Goal: Find specific page/section: Find specific page/section

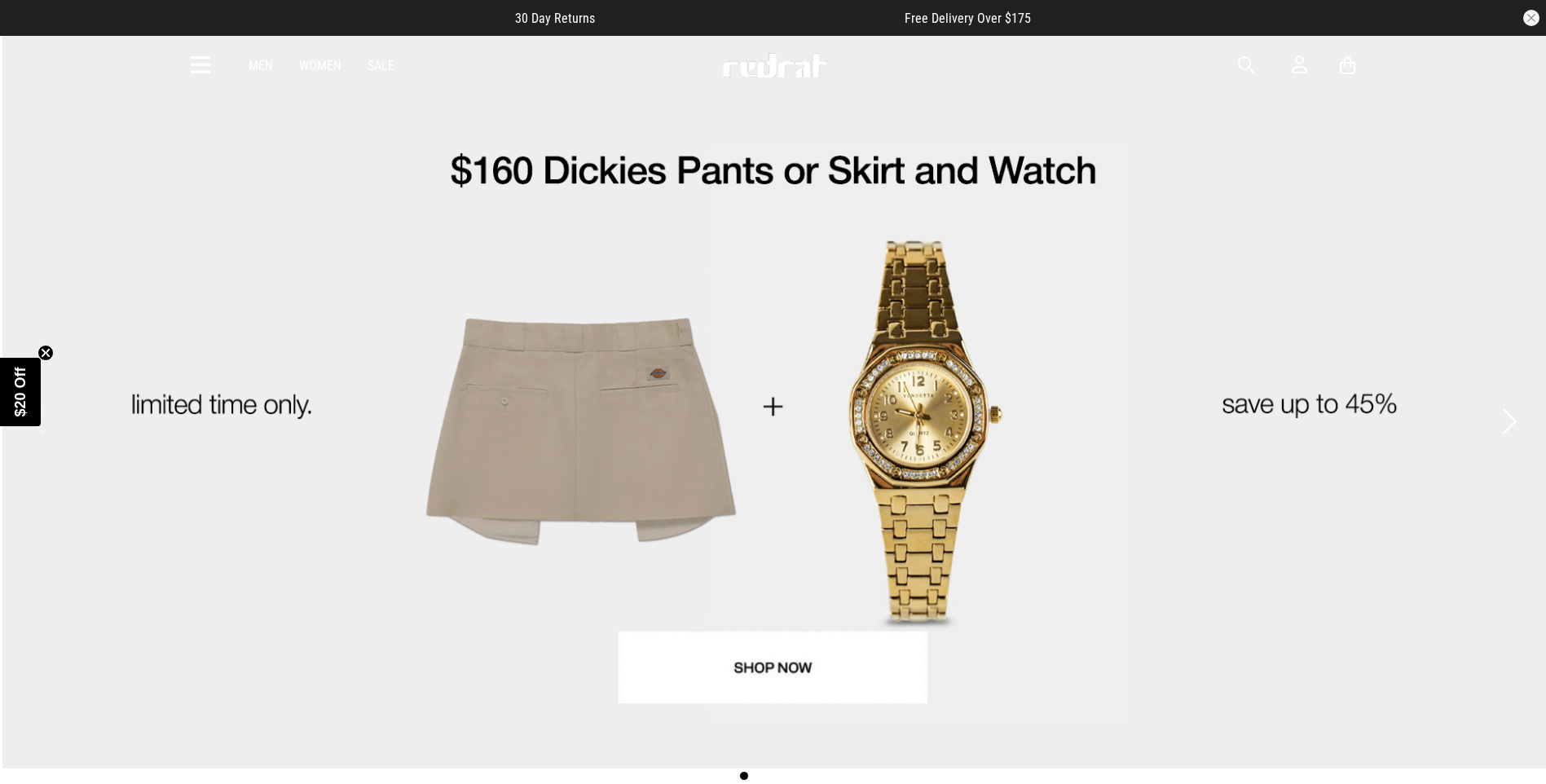
click at [199, 72] on icon at bounding box center [200, 66] width 20 height 27
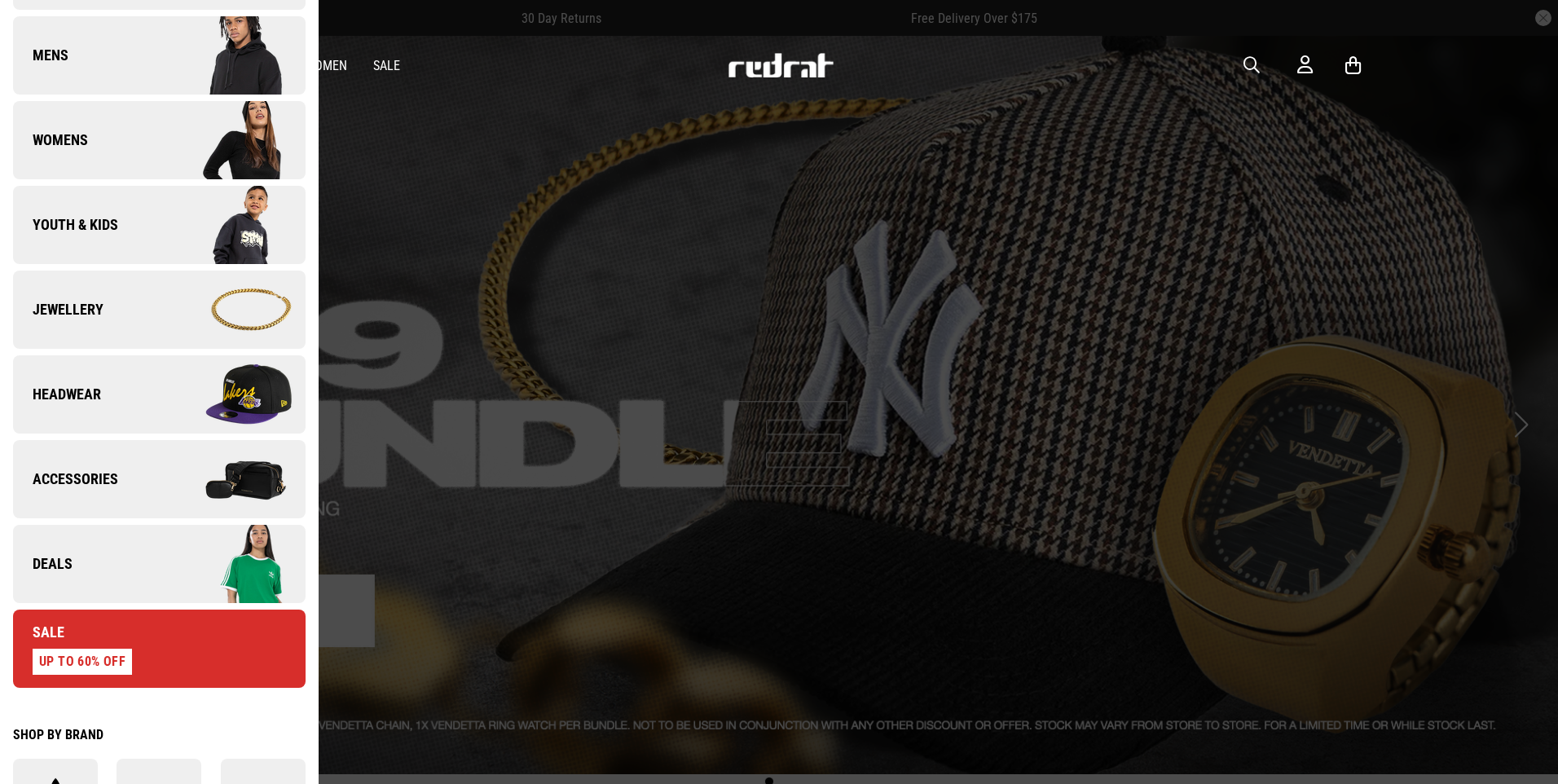
scroll to position [326, 0]
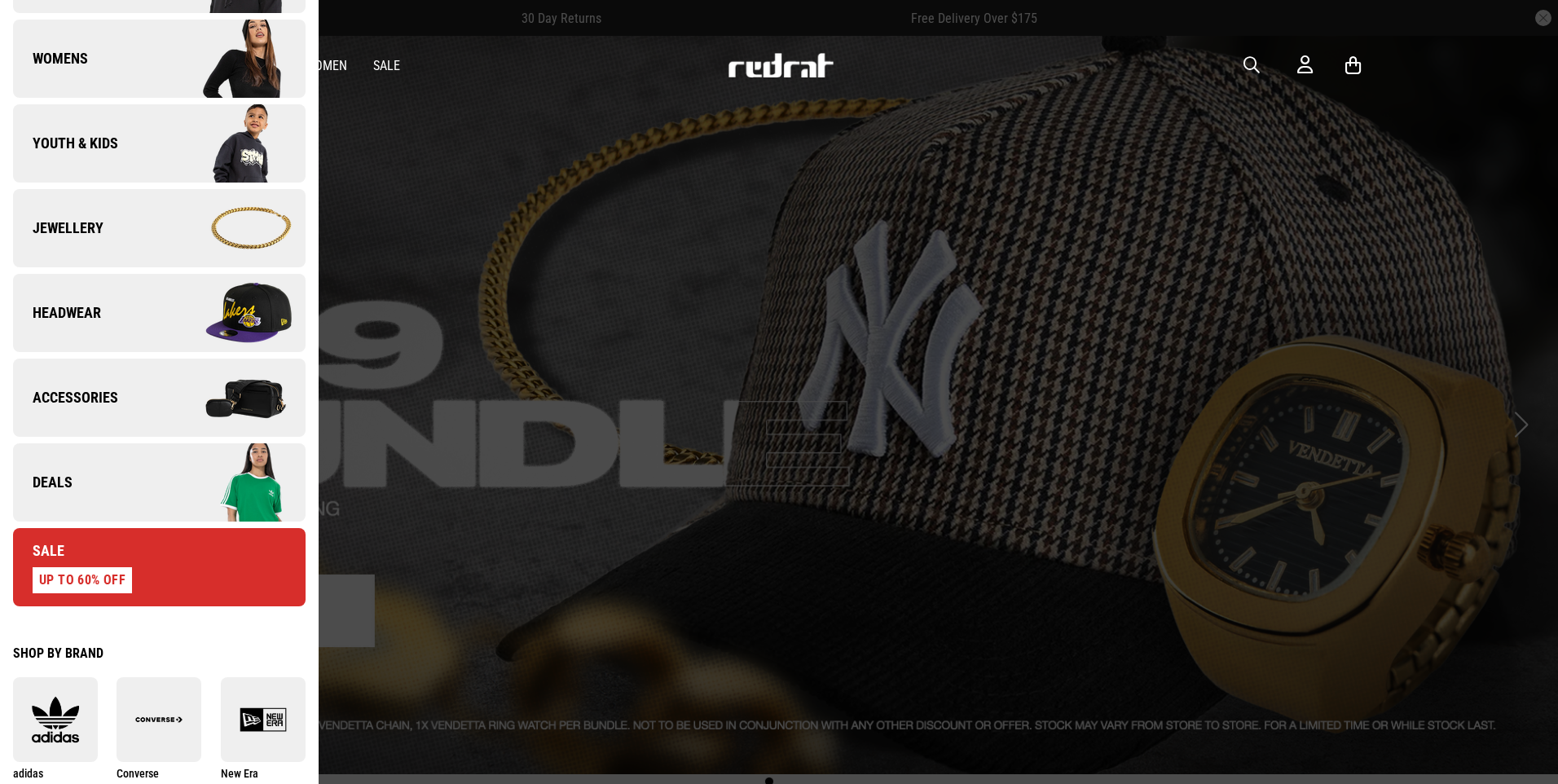
click at [139, 391] on link "Accessories" at bounding box center [159, 397] width 293 height 78
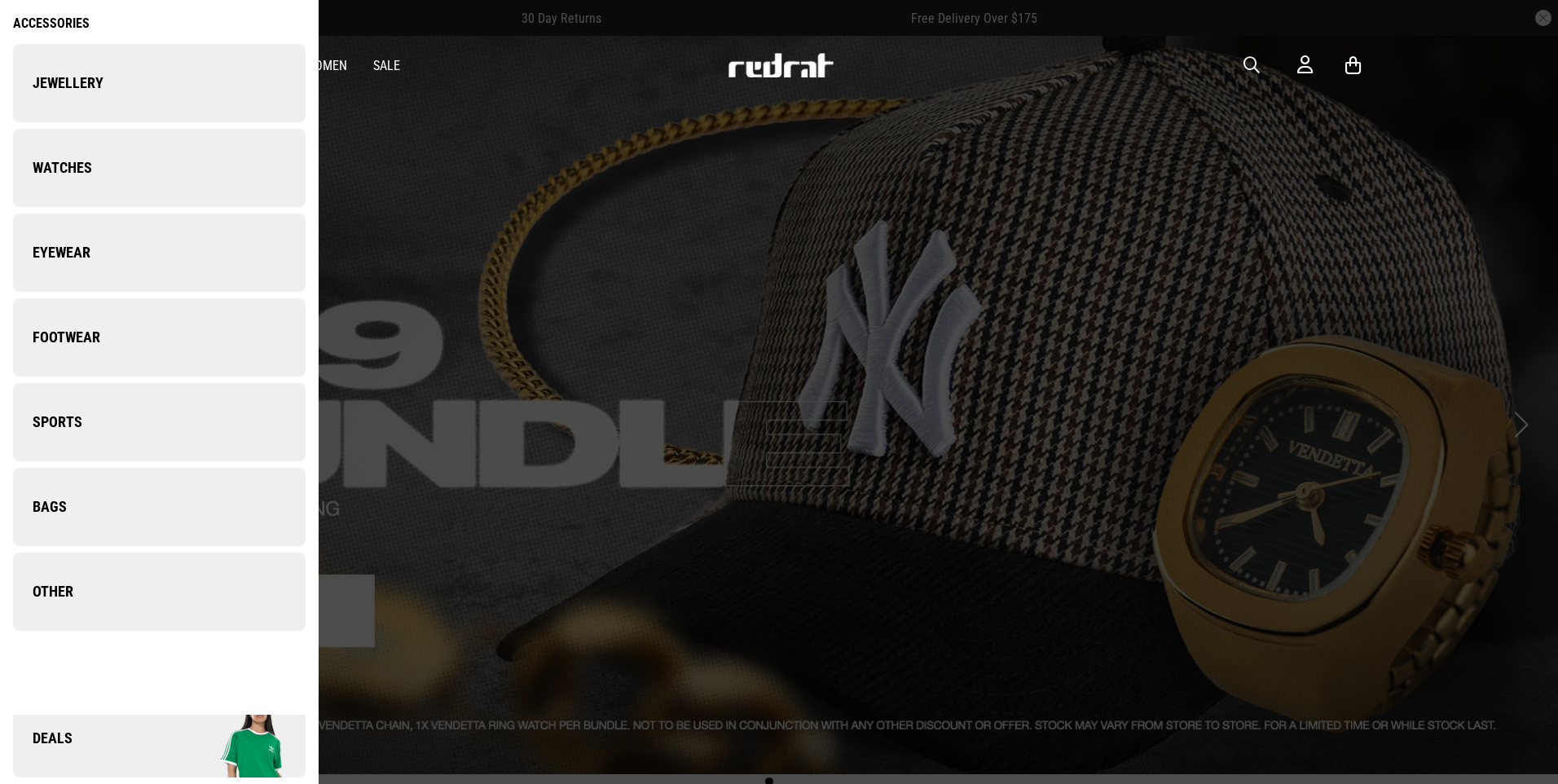
scroll to position [0, 0]
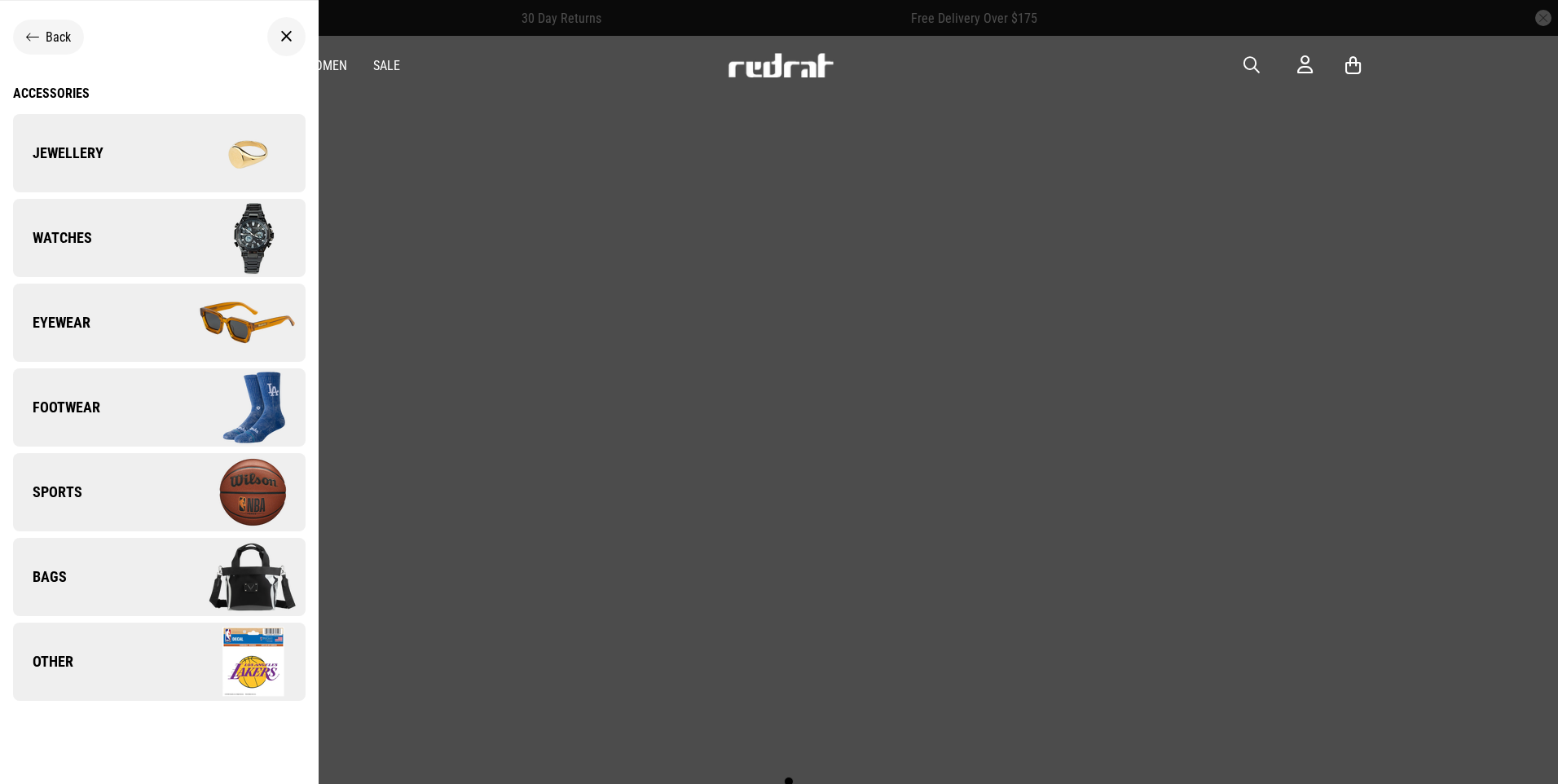
click at [72, 694] on link "Other" at bounding box center [159, 661] width 293 height 78
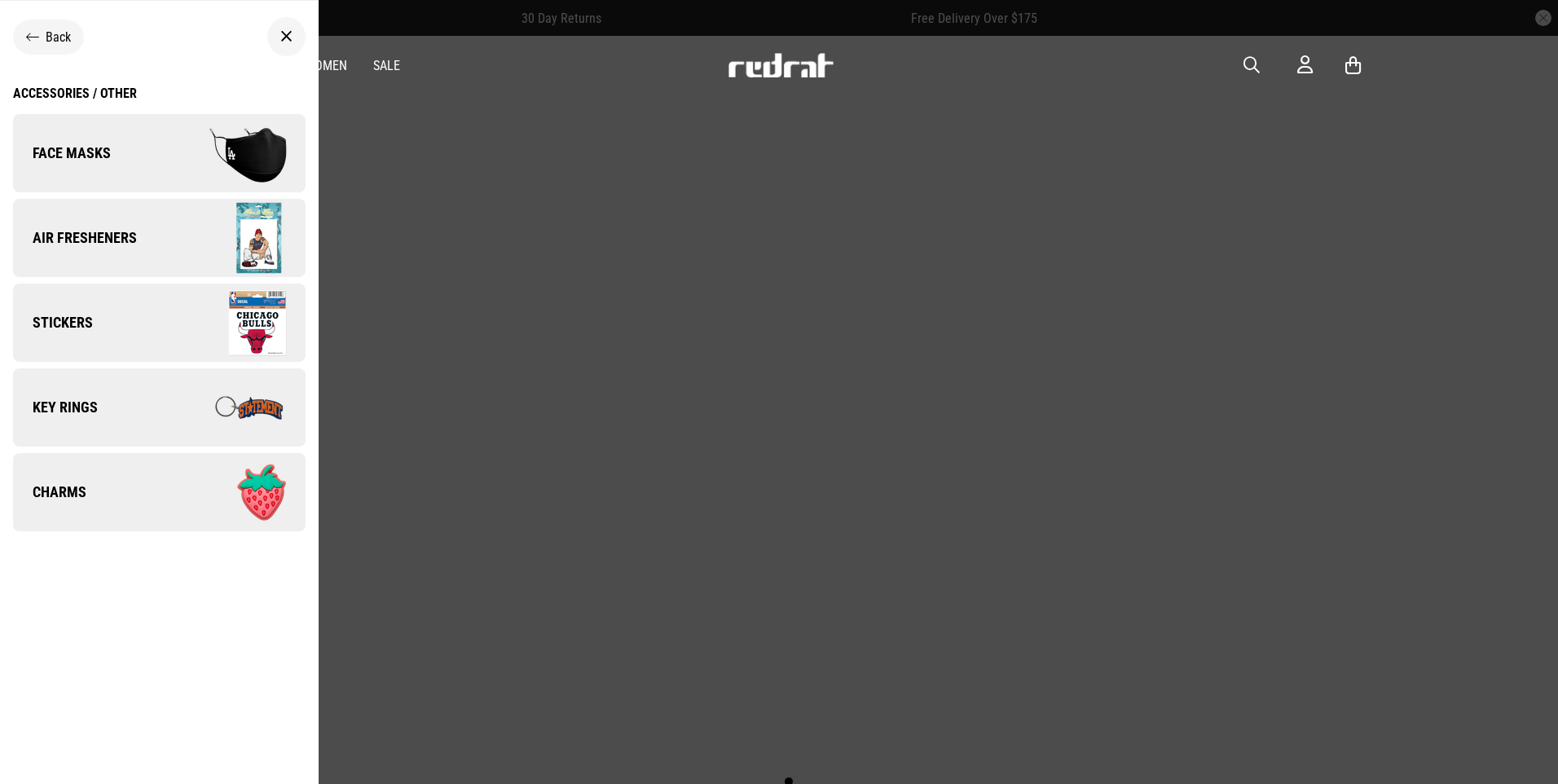
click at [72, 676] on ul "Back Accessories / Other Face Masks Air Fresheners Stickers Key Rings Charms" at bounding box center [159, 399] width 319 height 797
click at [177, 409] on img at bounding box center [232, 407] width 146 height 81
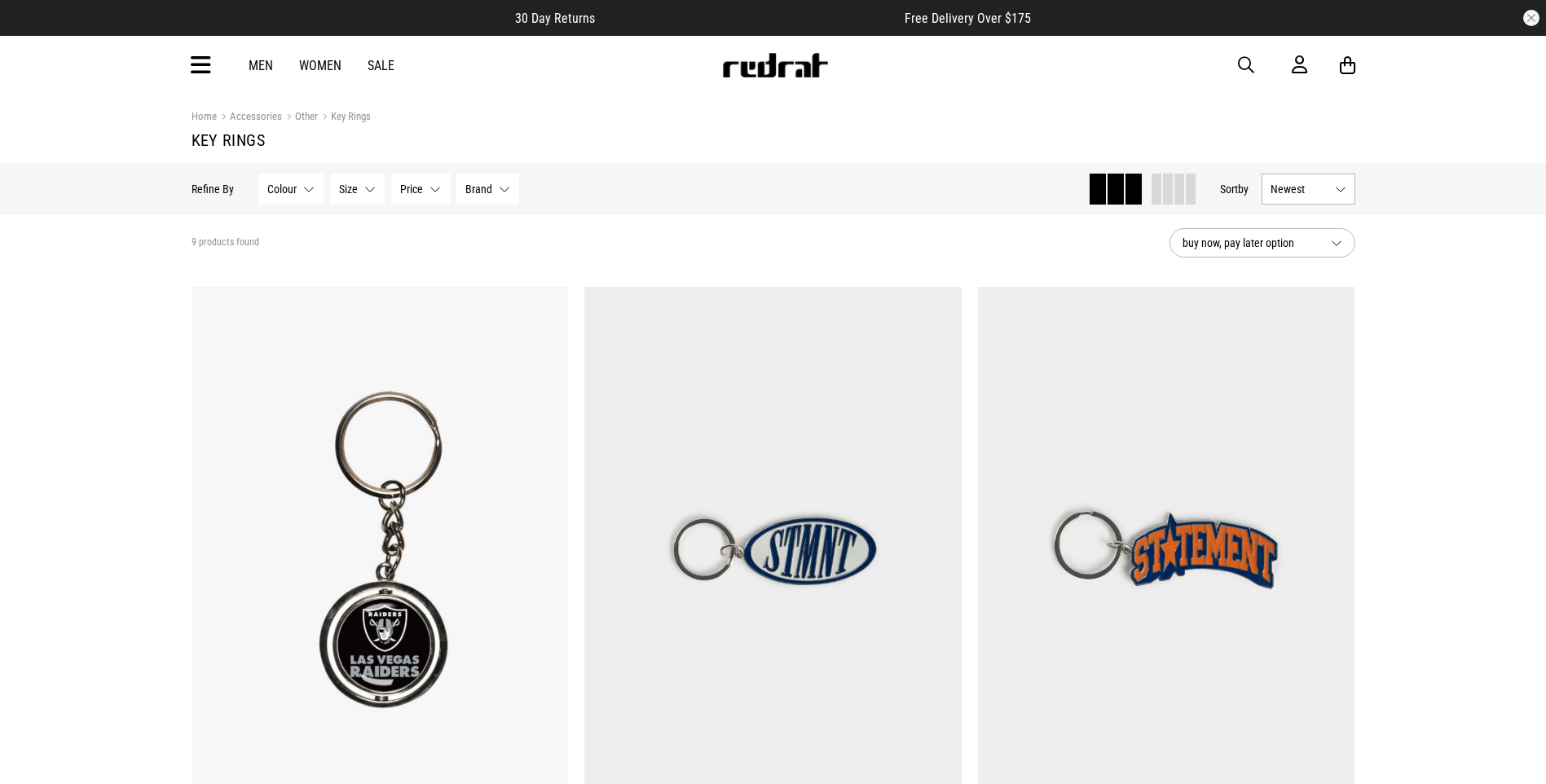
click at [1243, 80] on div "Men Women Sale Sign in New Back Footwear Back Mens Back Womens Back Youth & Kid…" at bounding box center [773, 65] width 1190 height 59
click at [1242, 69] on span "button" at bounding box center [1246, 65] width 17 height 19
click at [654, 55] on input "search" at bounding box center [732, 65] width 490 height 32
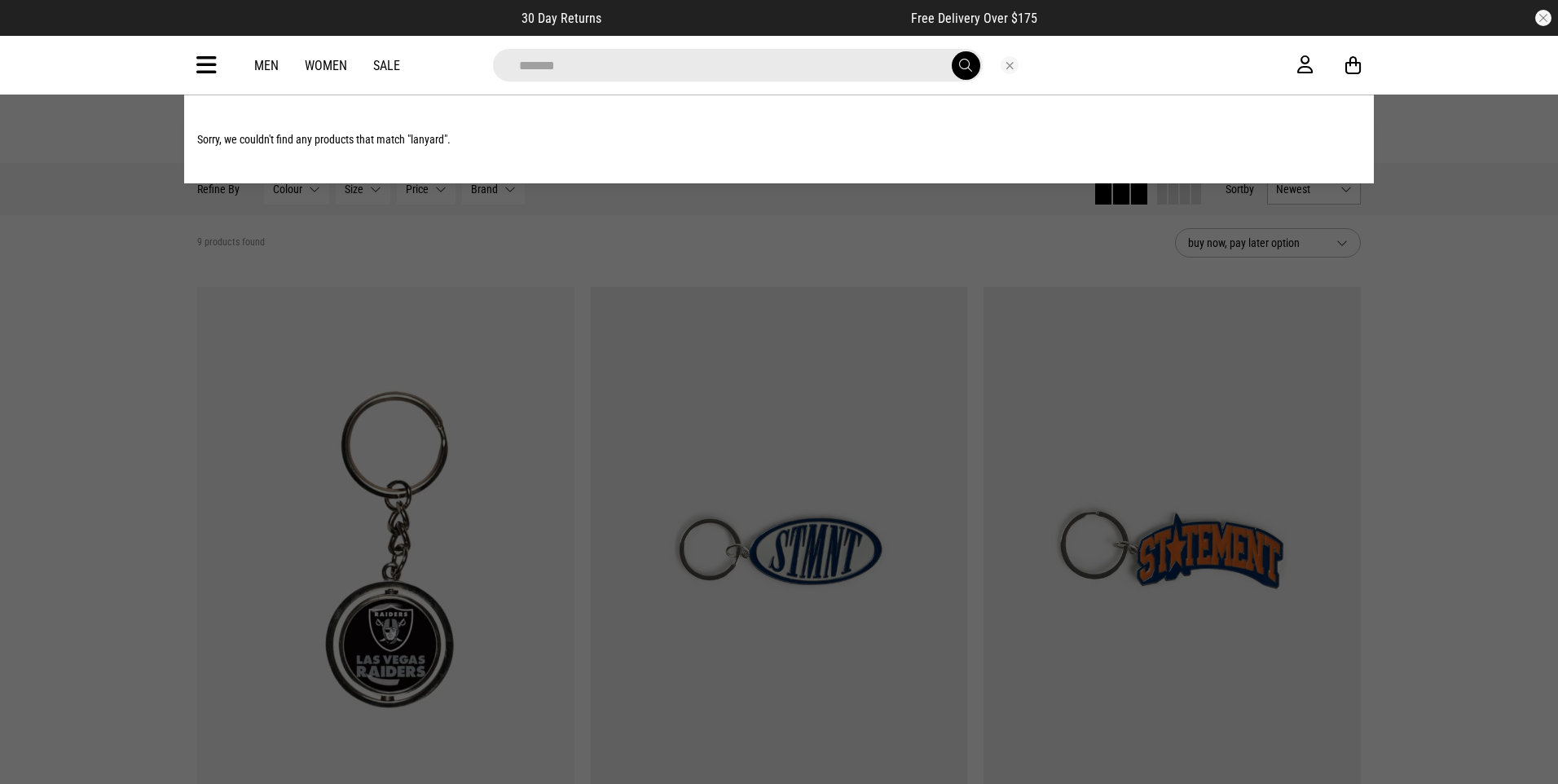
type input "*******"
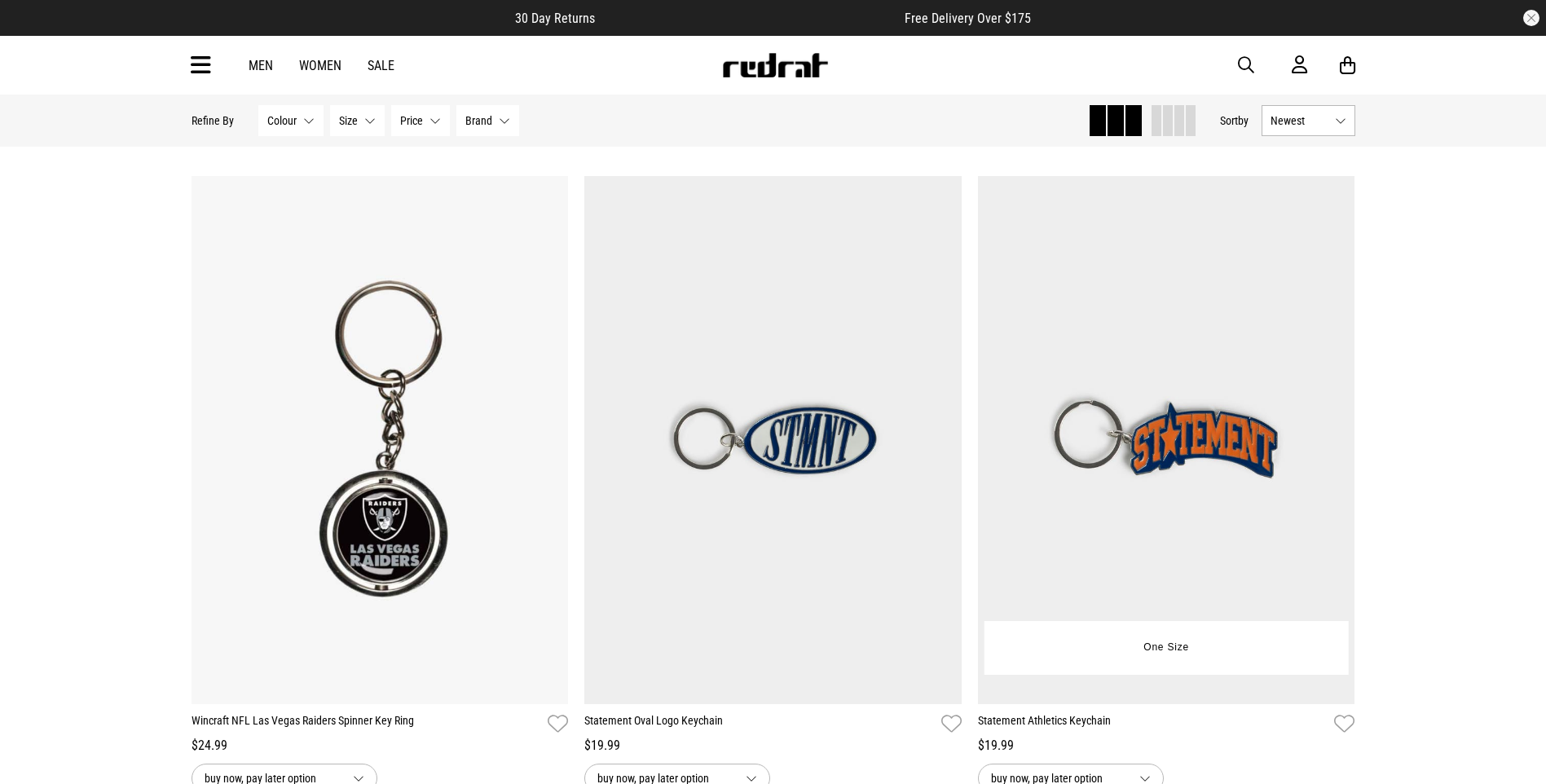
scroll to position [326, 0]
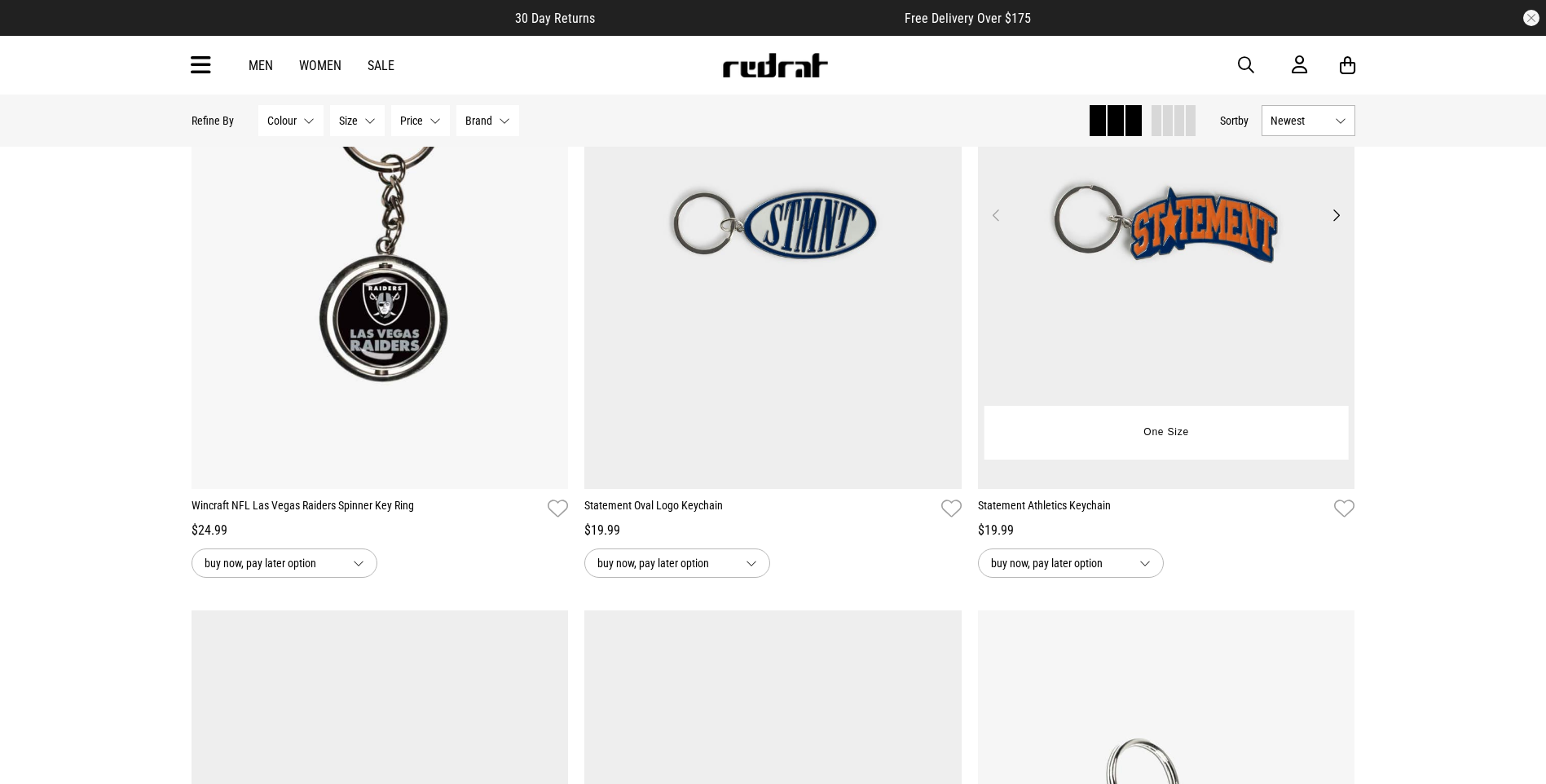
click at [1340, 217] on button "Next" at bounding box center [1336, 215] width 20 height 19
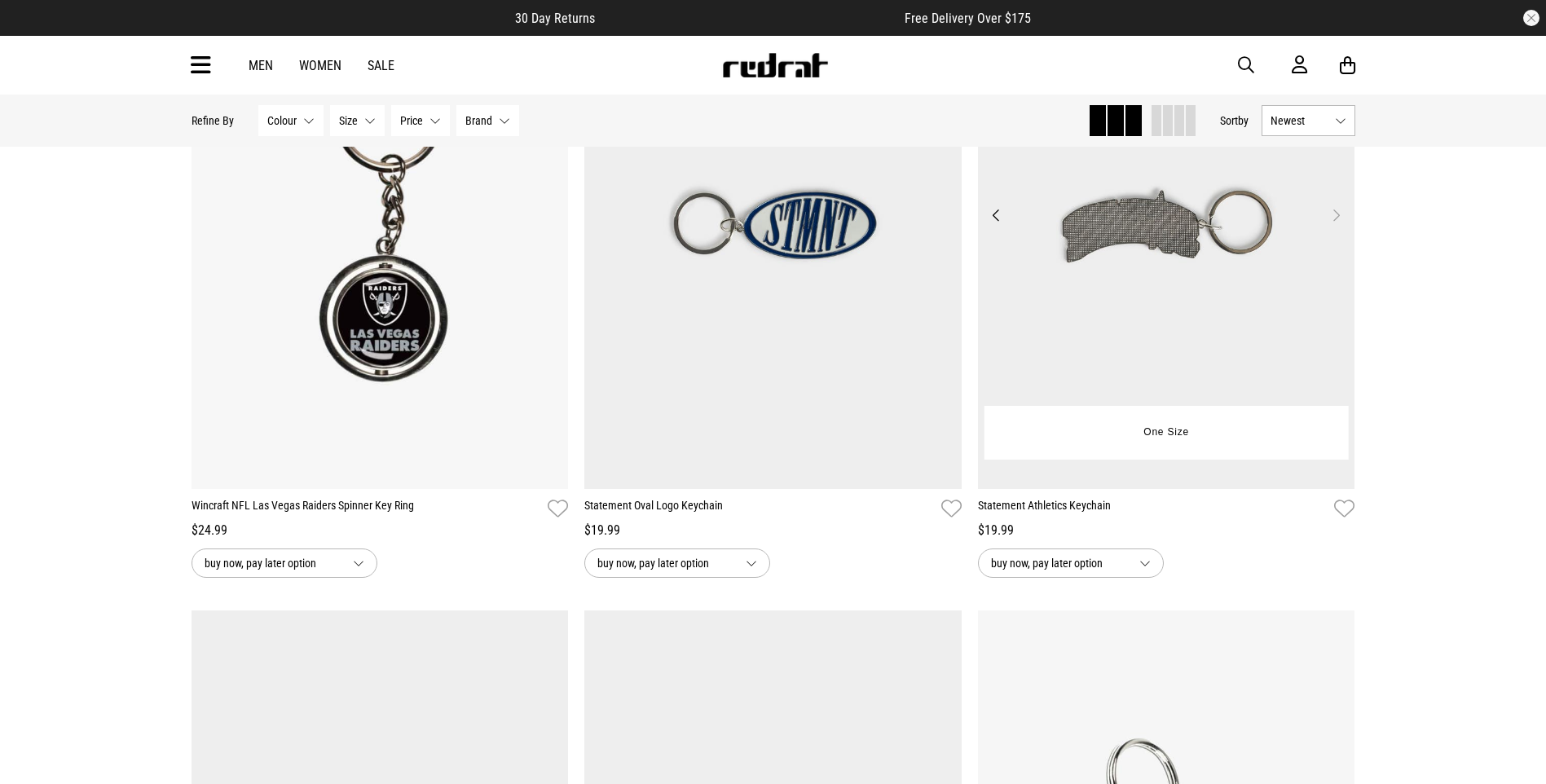
click at [1340, 216] on button "Next" at bounding box center [1336, 215] width 20 height 19
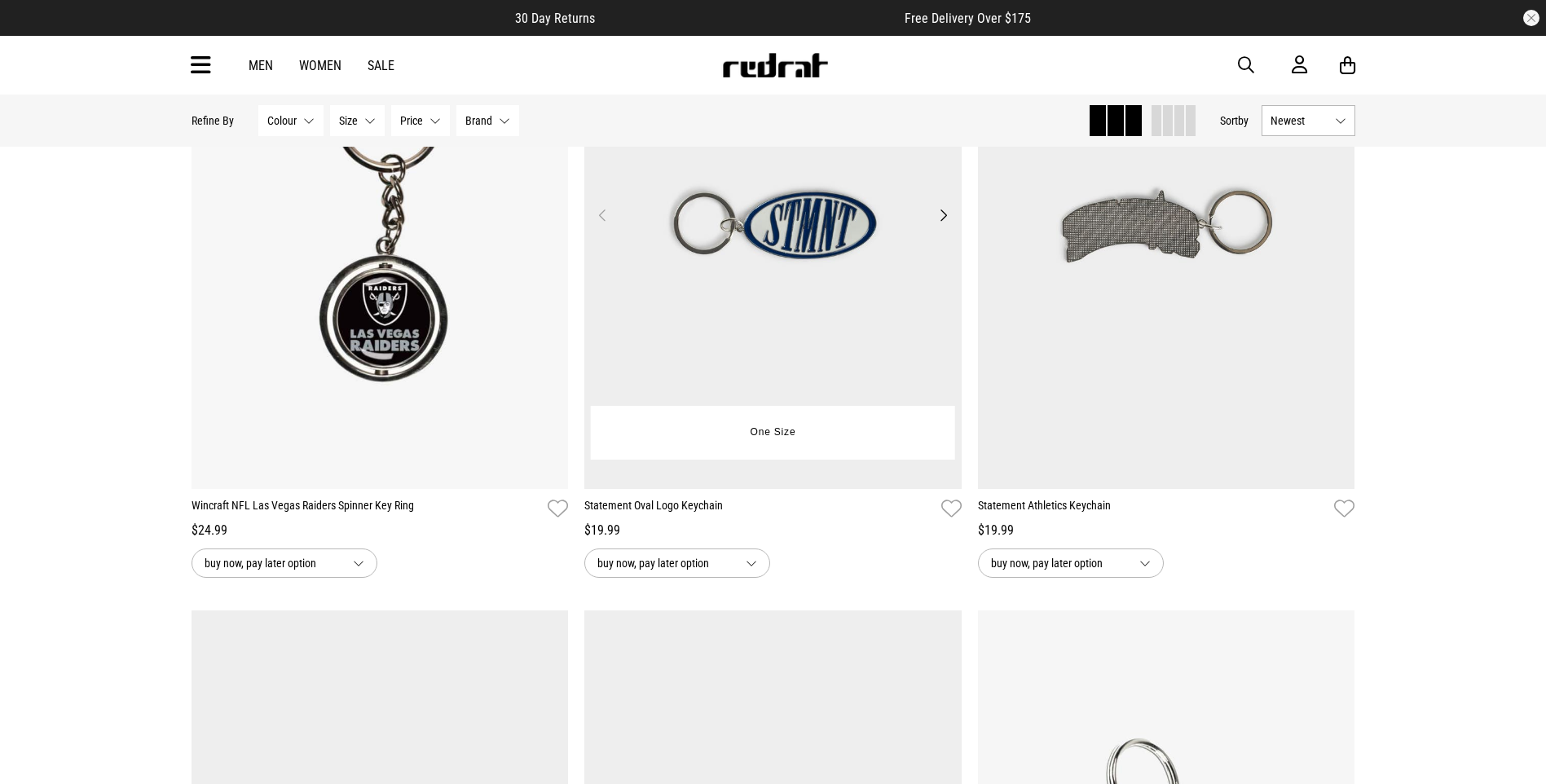
click at [945, 215] on button "Next" at bounding box center [943, 215] width 20 height 19
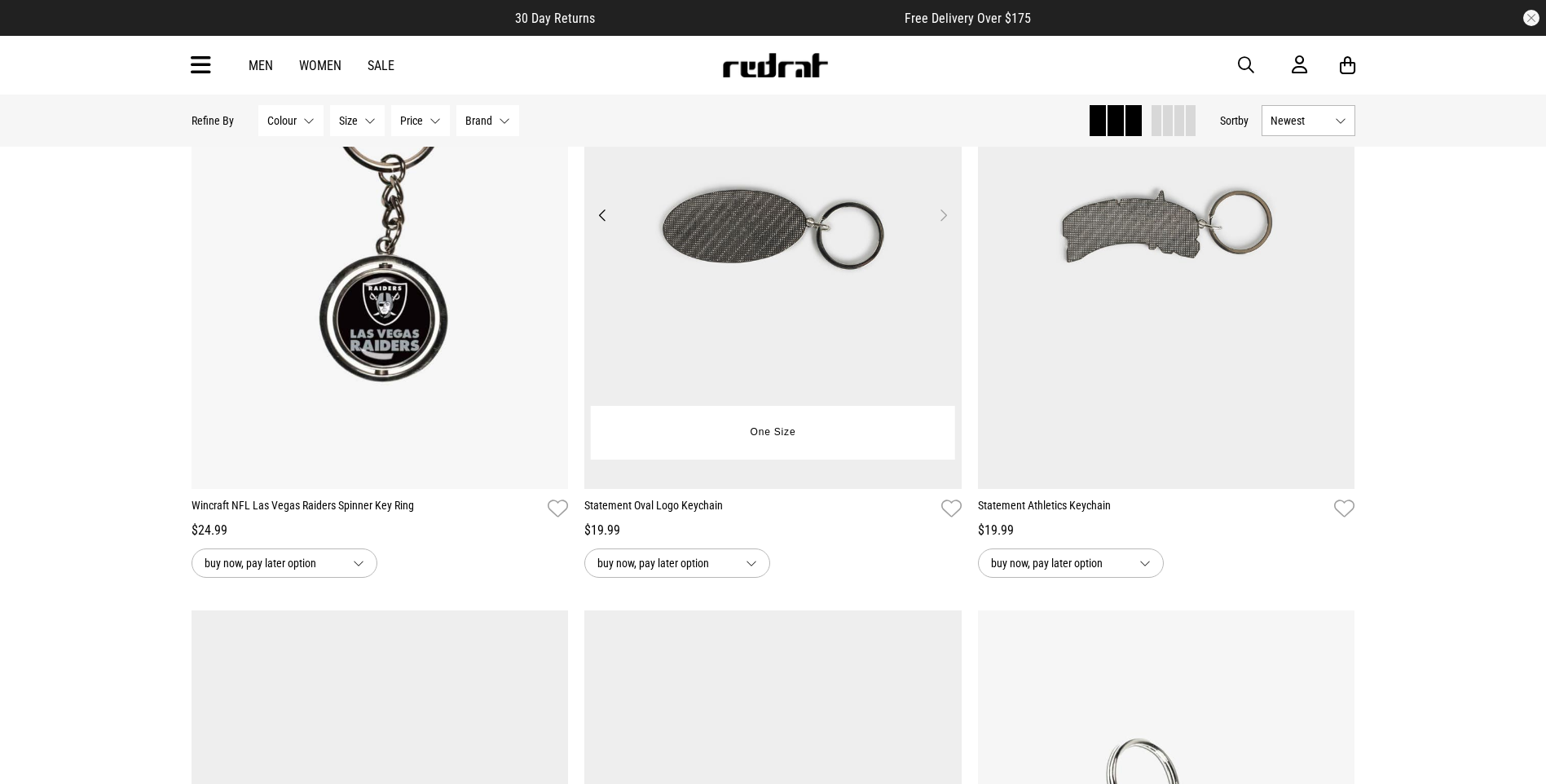
click at [945, 214] on button "Next" at bounding box center [943, 215] width 20 height 19
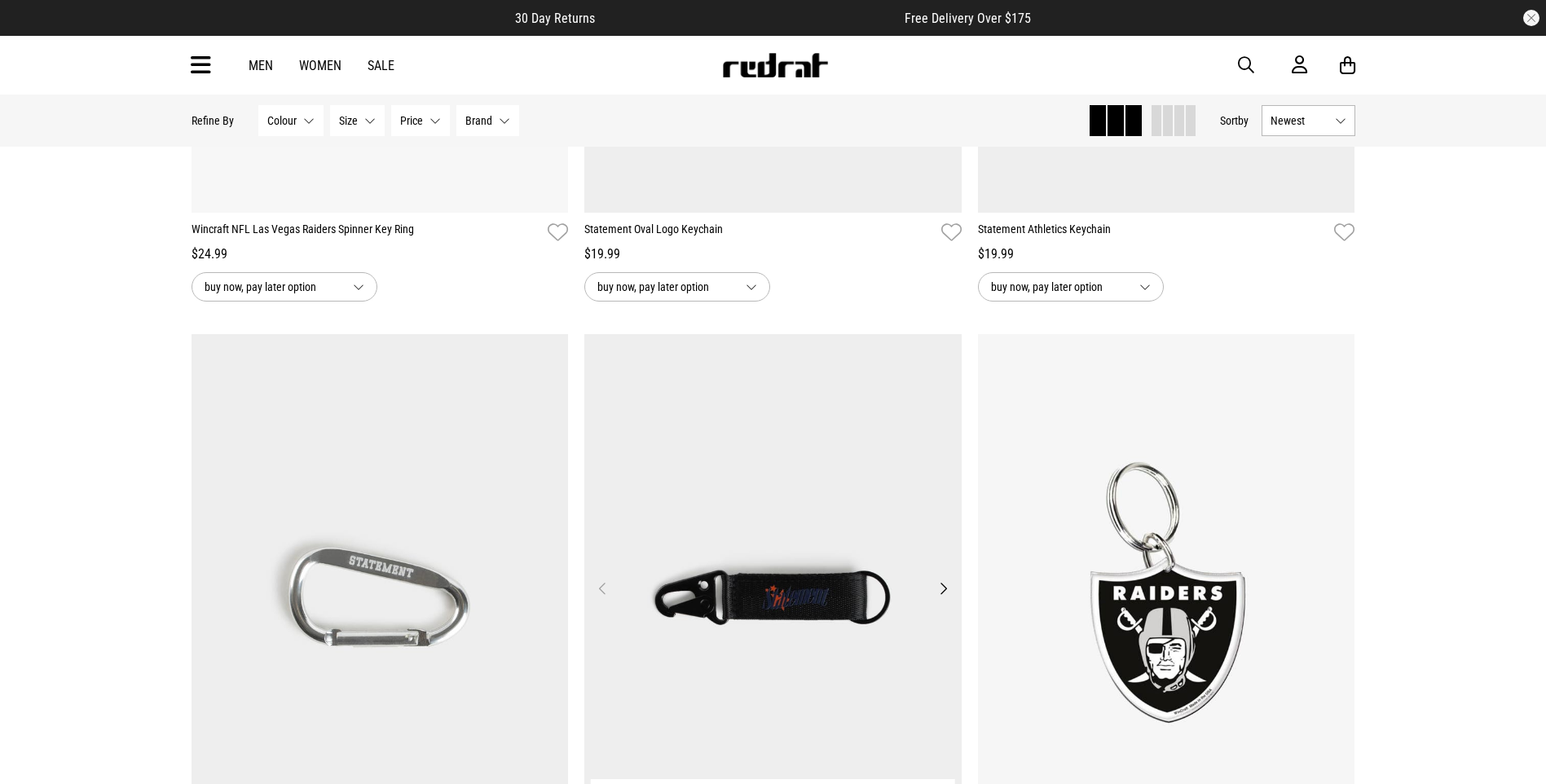
scroll to position [733, 0]
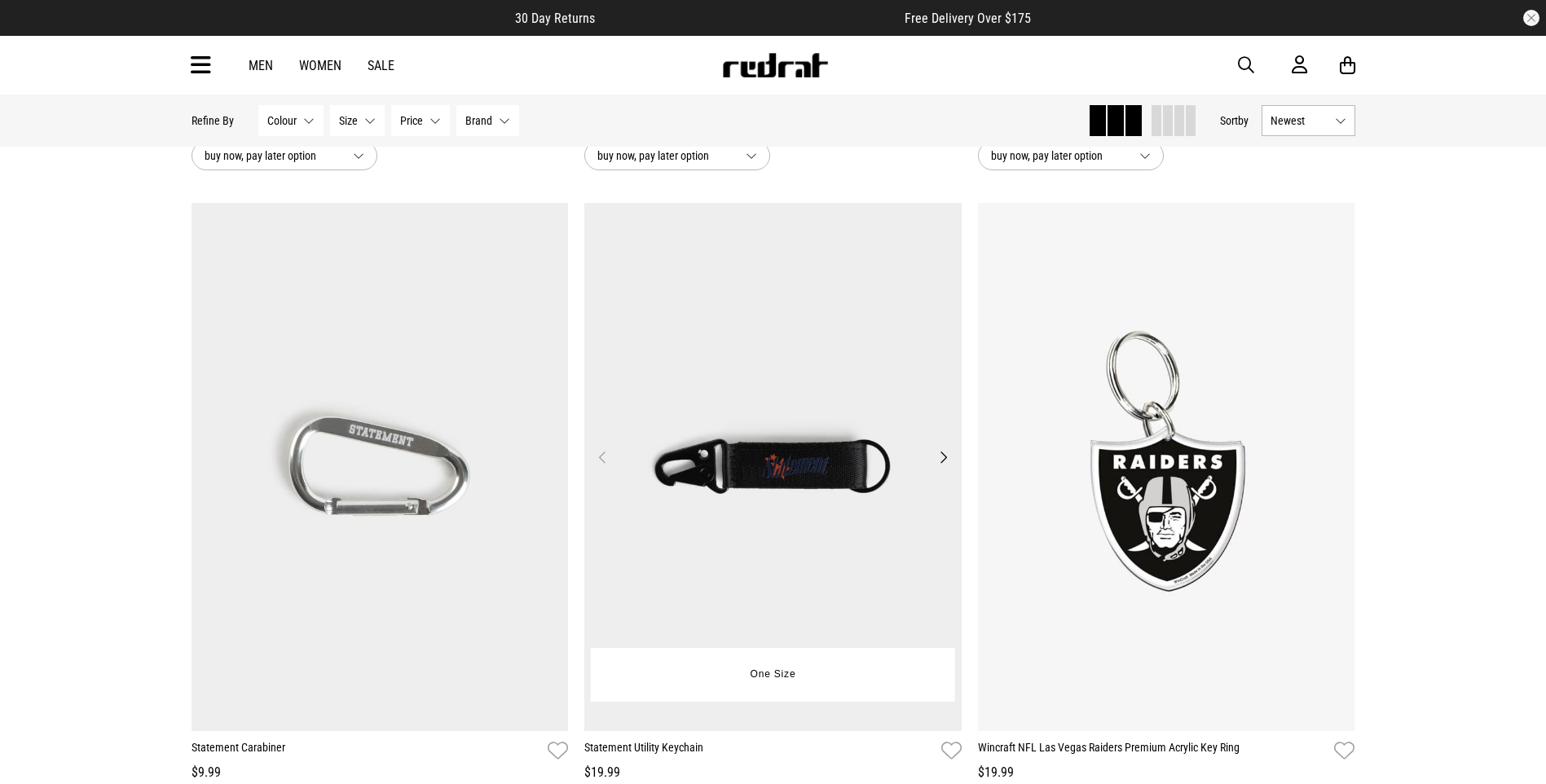
click at [937, 451] on button "Next" at bounding box center [943, 457] width 20 height 19
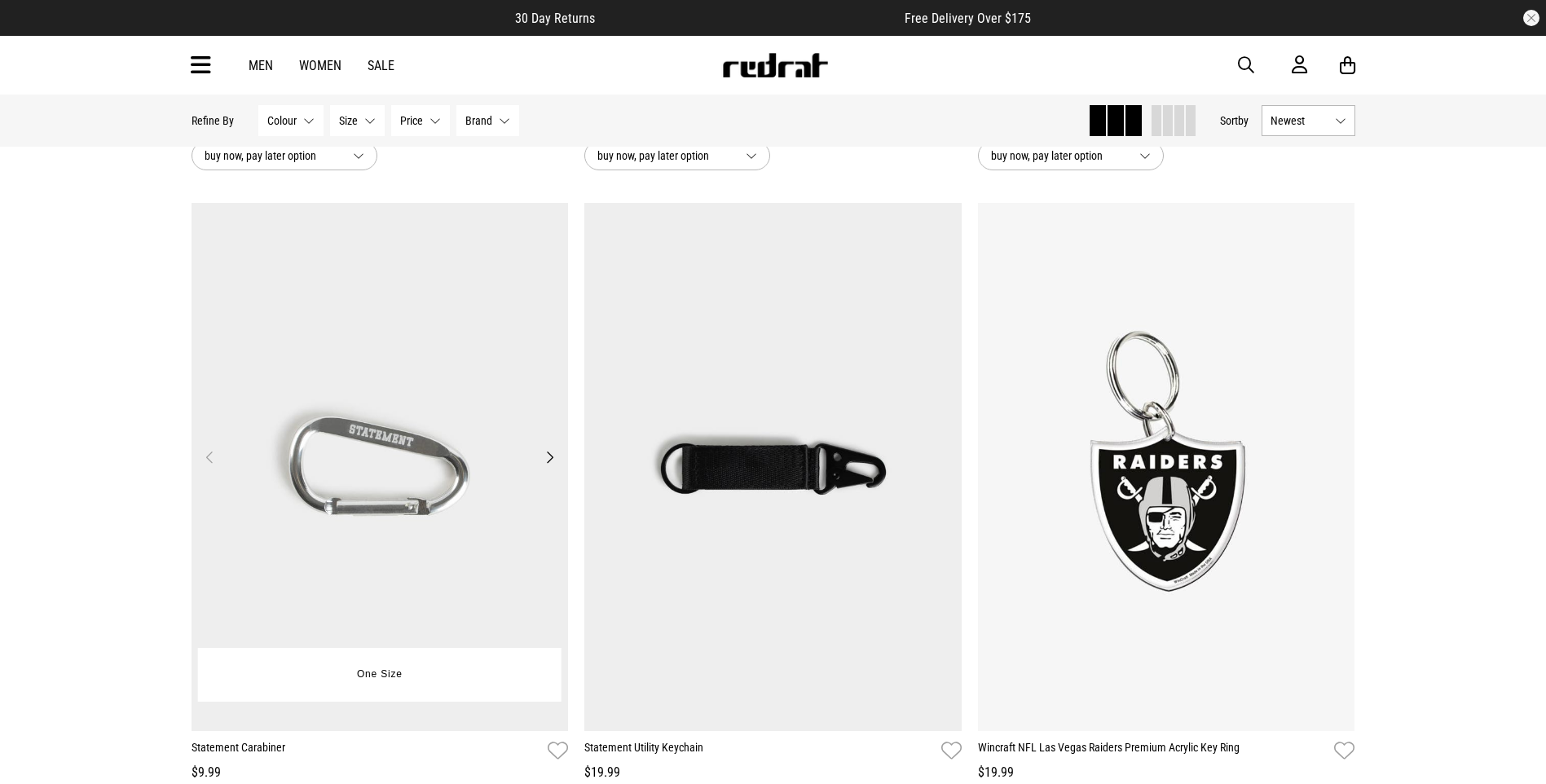
click at [553, 452] on button "Next" at bounding box center [549, 457] width 20 height 19
click at [552, 452] on button "Next" at bounding box center [549, 457] width 20 height 19
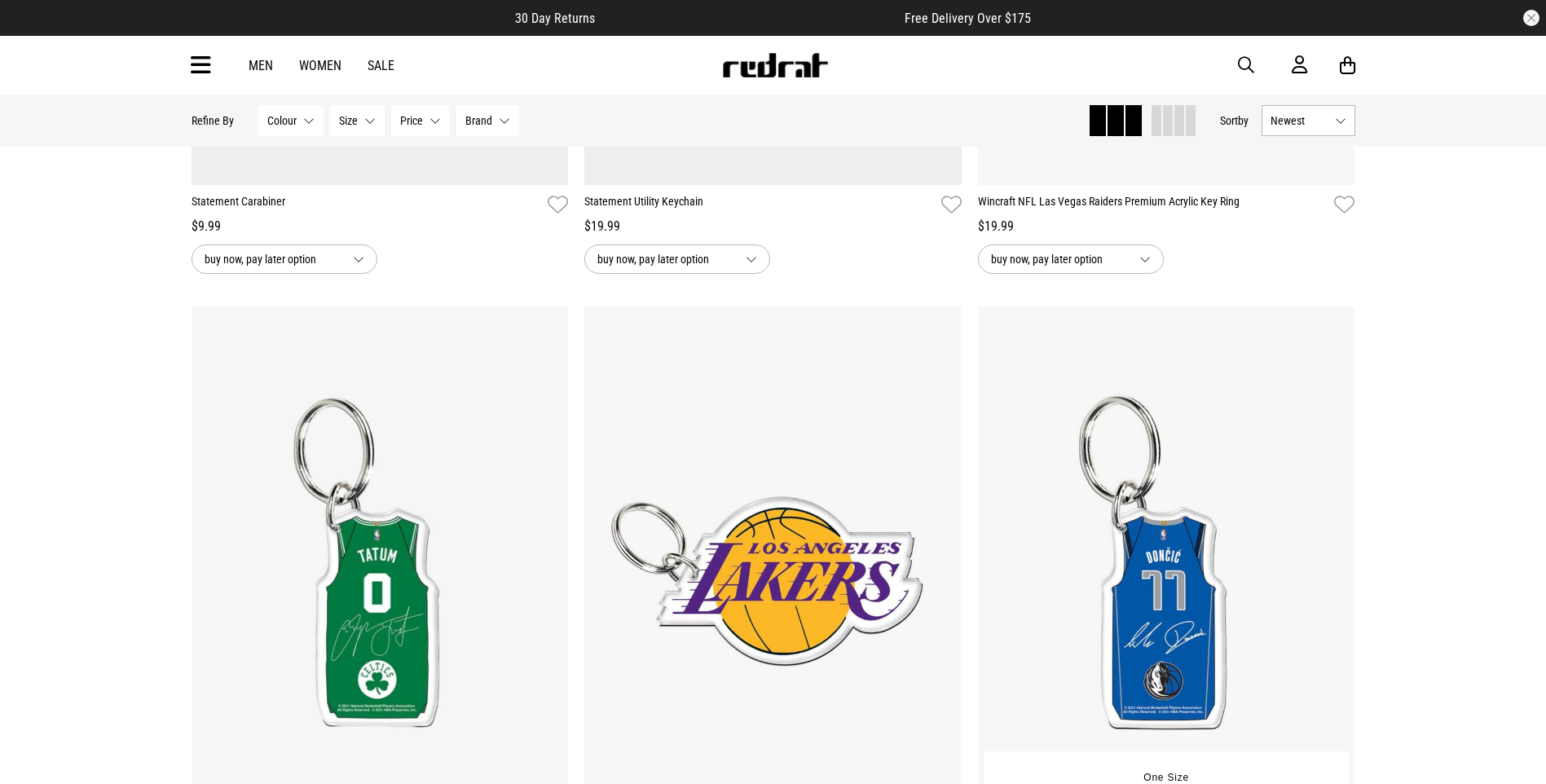
scroll to position [1467, 0]
